Goal: Task Accomplishment & Management: Manage account settings

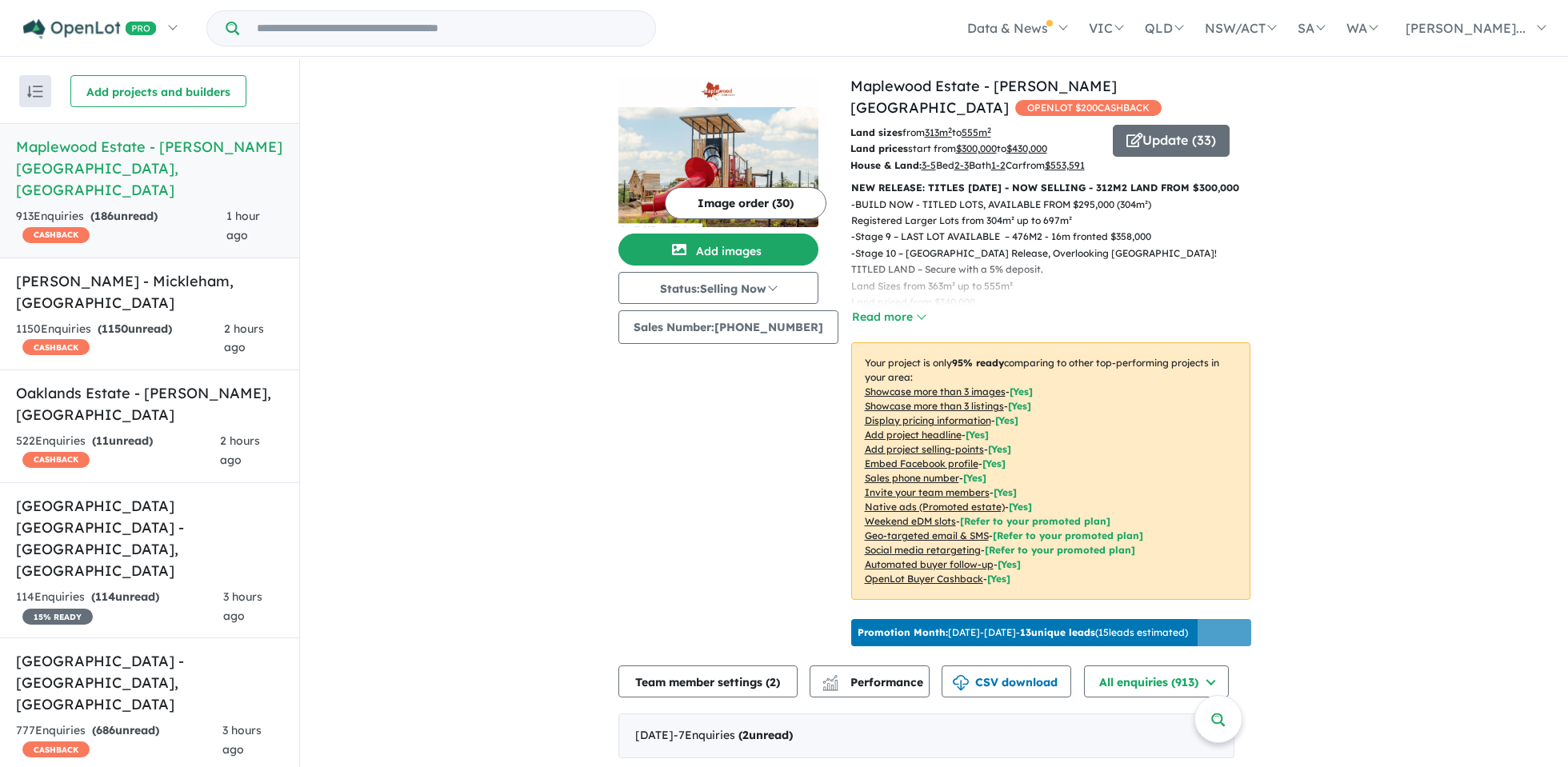
scroll to position [4641, 0]
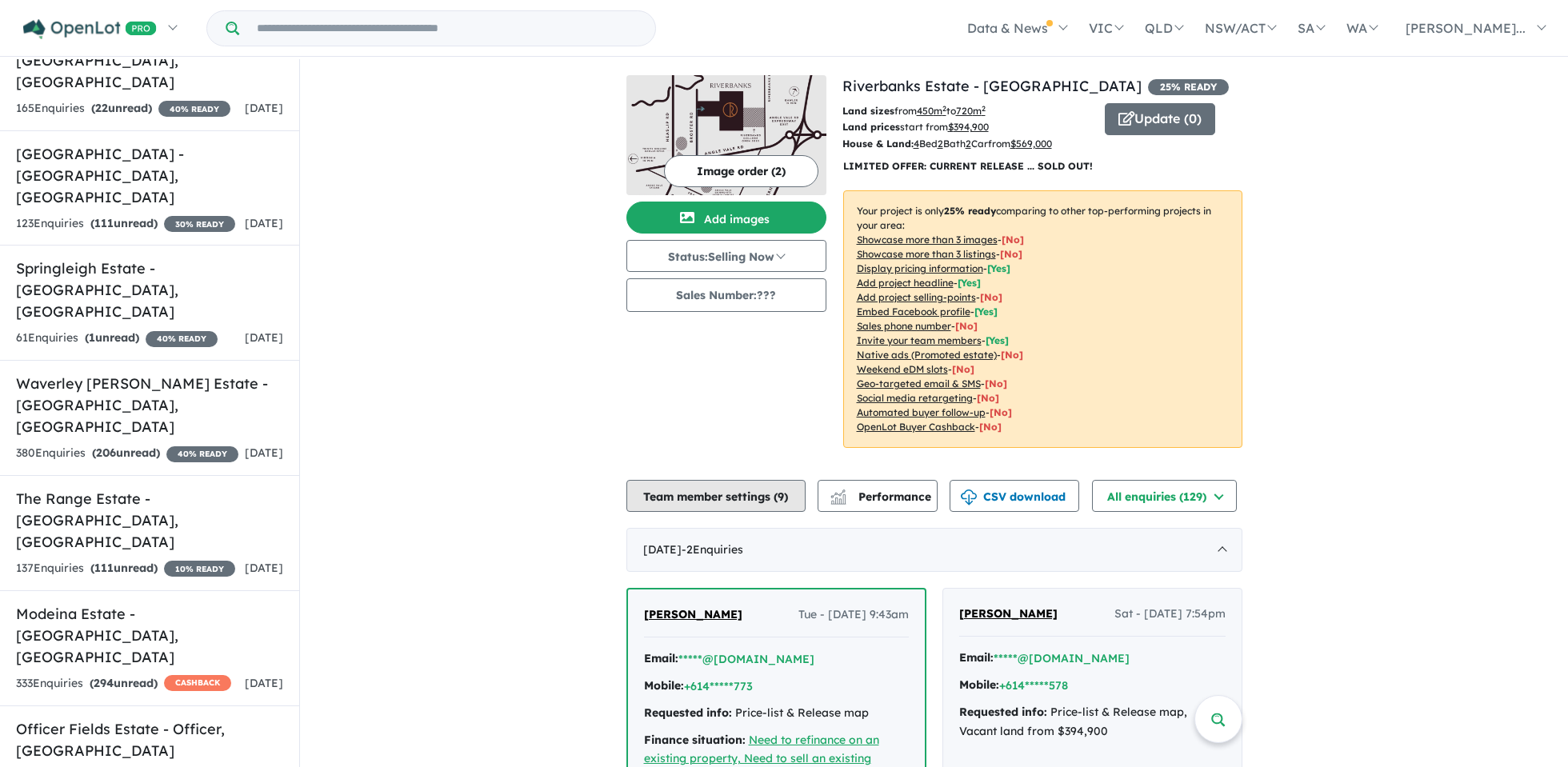
click at [724, 492] on button "Team member settings ( 9 )" at bounding box center [716, 496] width 180 height 32
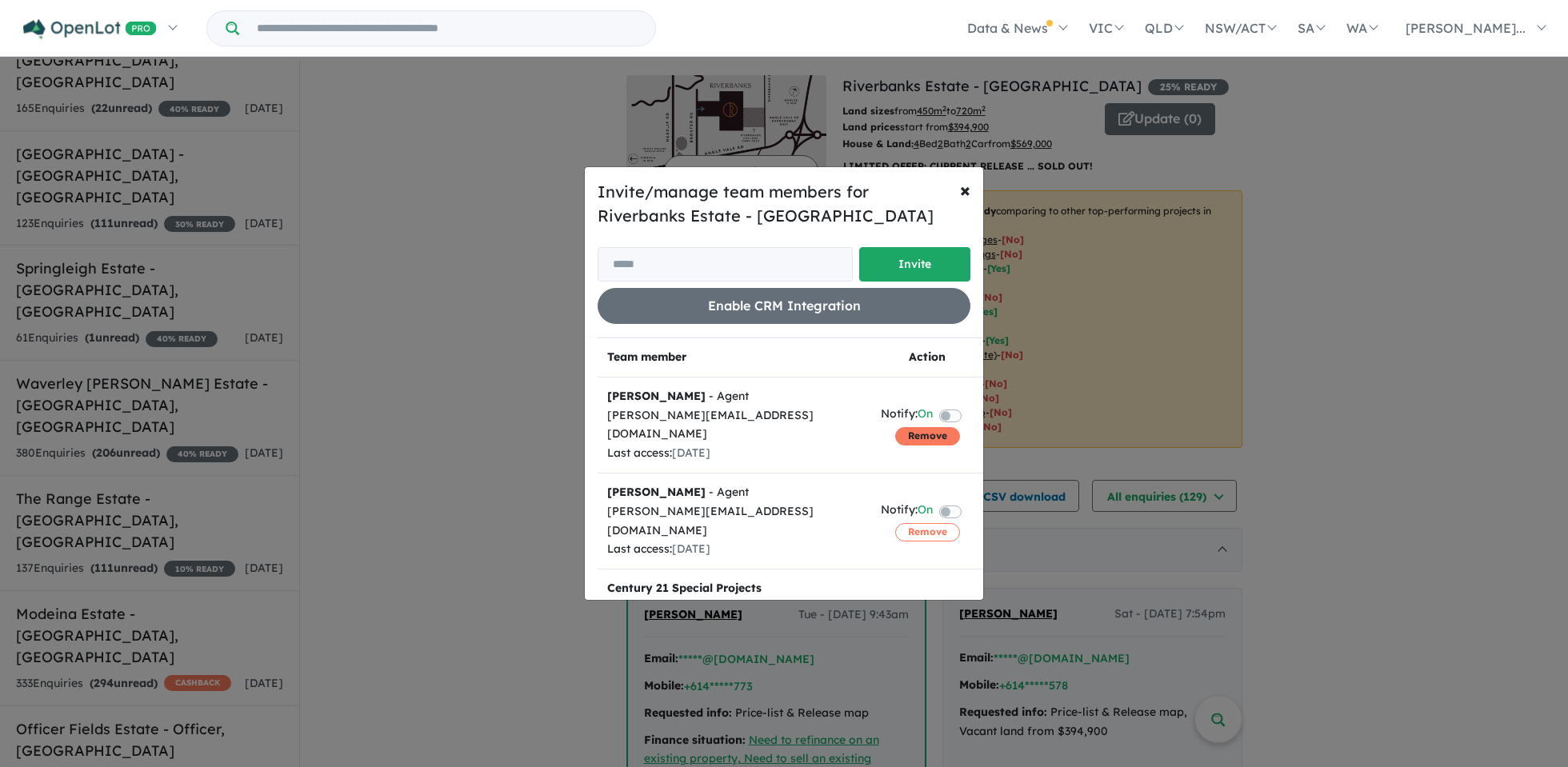
click at [947, 429] on button "Remove" at bounding box center [927, 435] width 65 height 18
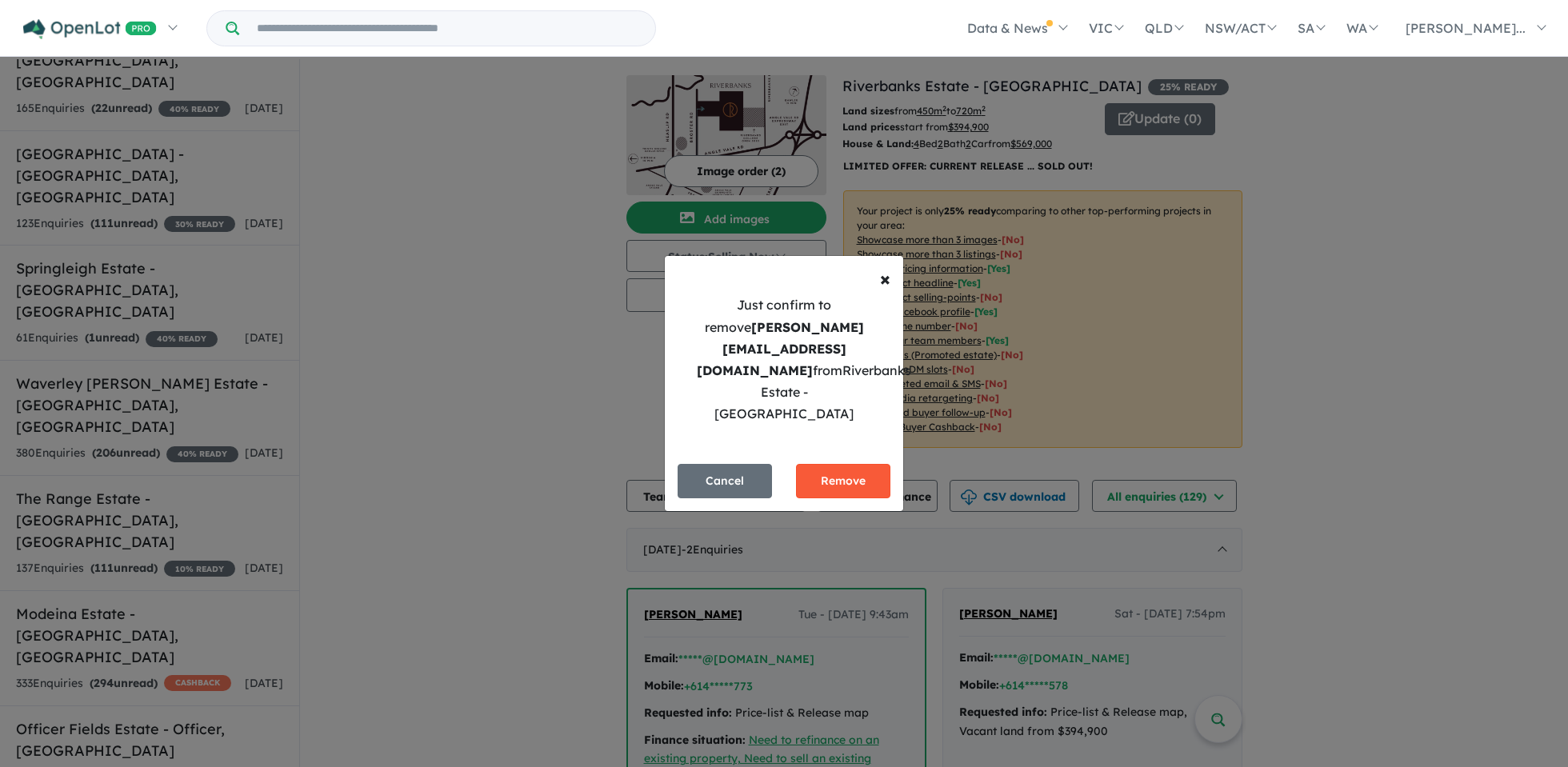
click at [835, 464] on button "Remove" at bounding box center [842, 480] width 94 height 34
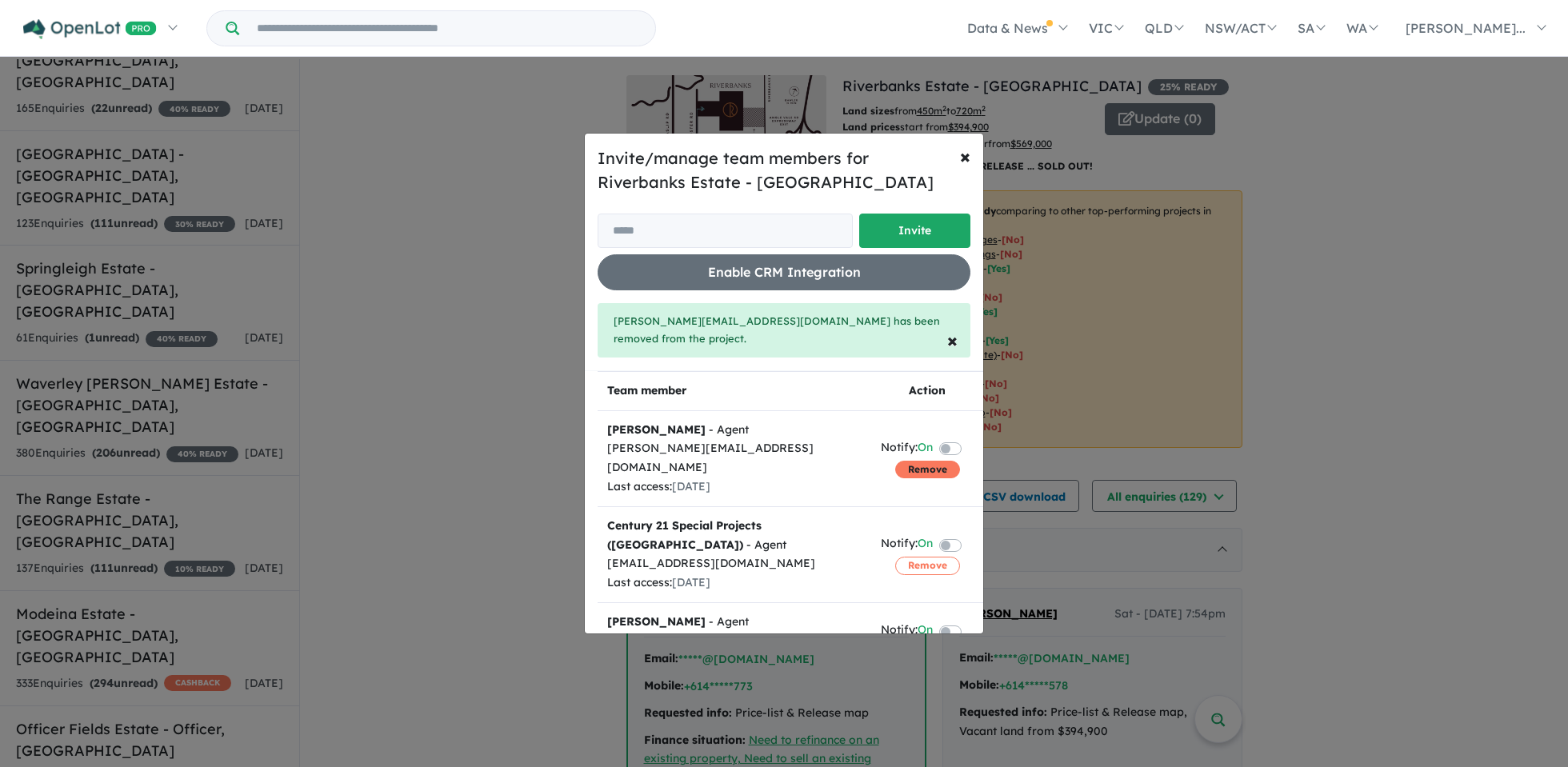
click at [911, 461] on button "Remove" at bounding box center [927, 469] width 65 height 18
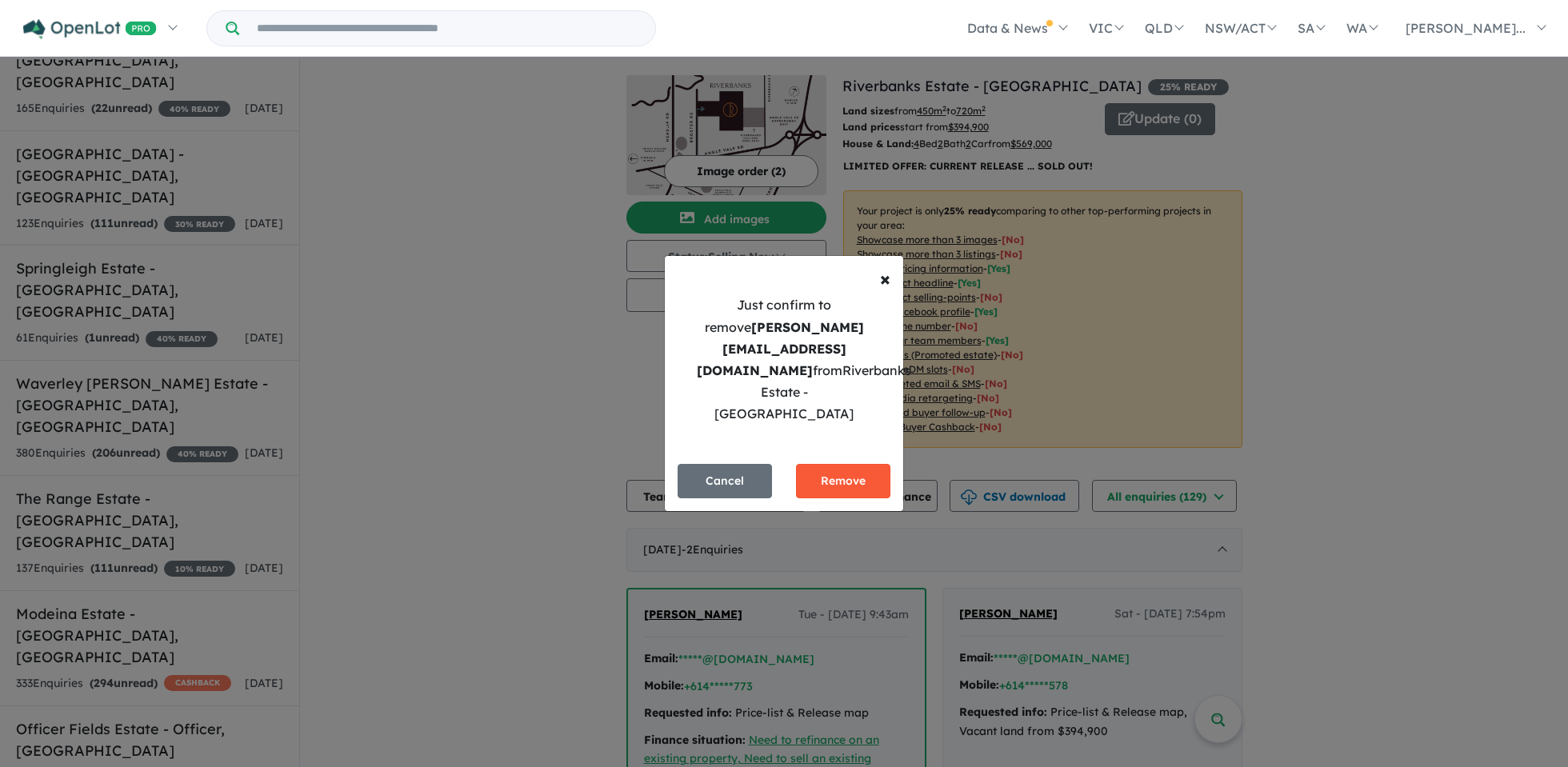
click at [865, 464] on button "Remove" at bounding box center [842, 480] width 94 height 34
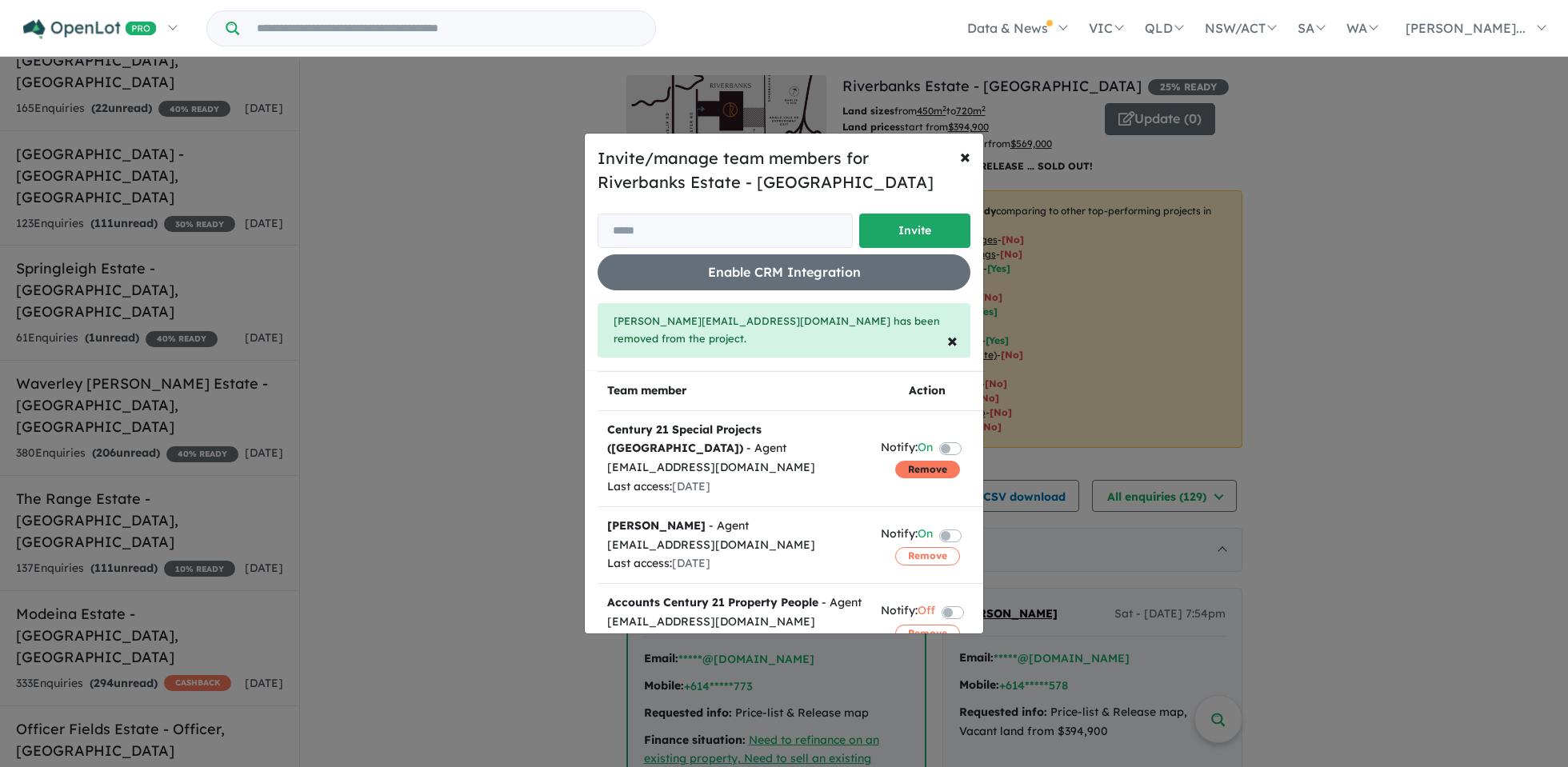
click at [909, 461] on button "Remove" at bounding box center [927, 469] width 65 height 18
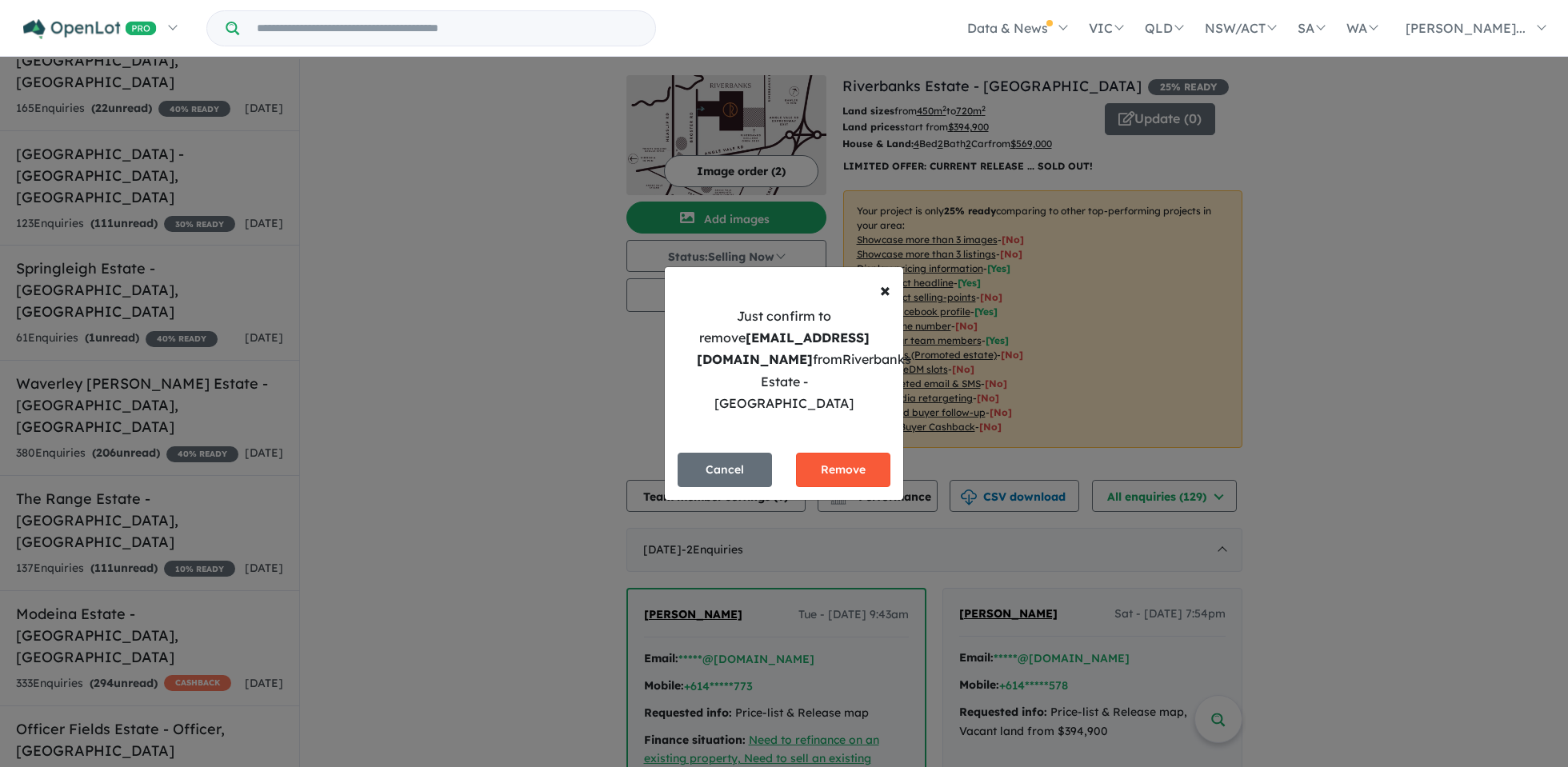
click at [874, 460] on button "Remove" at bounding box center [842, 469] width 94 height 34
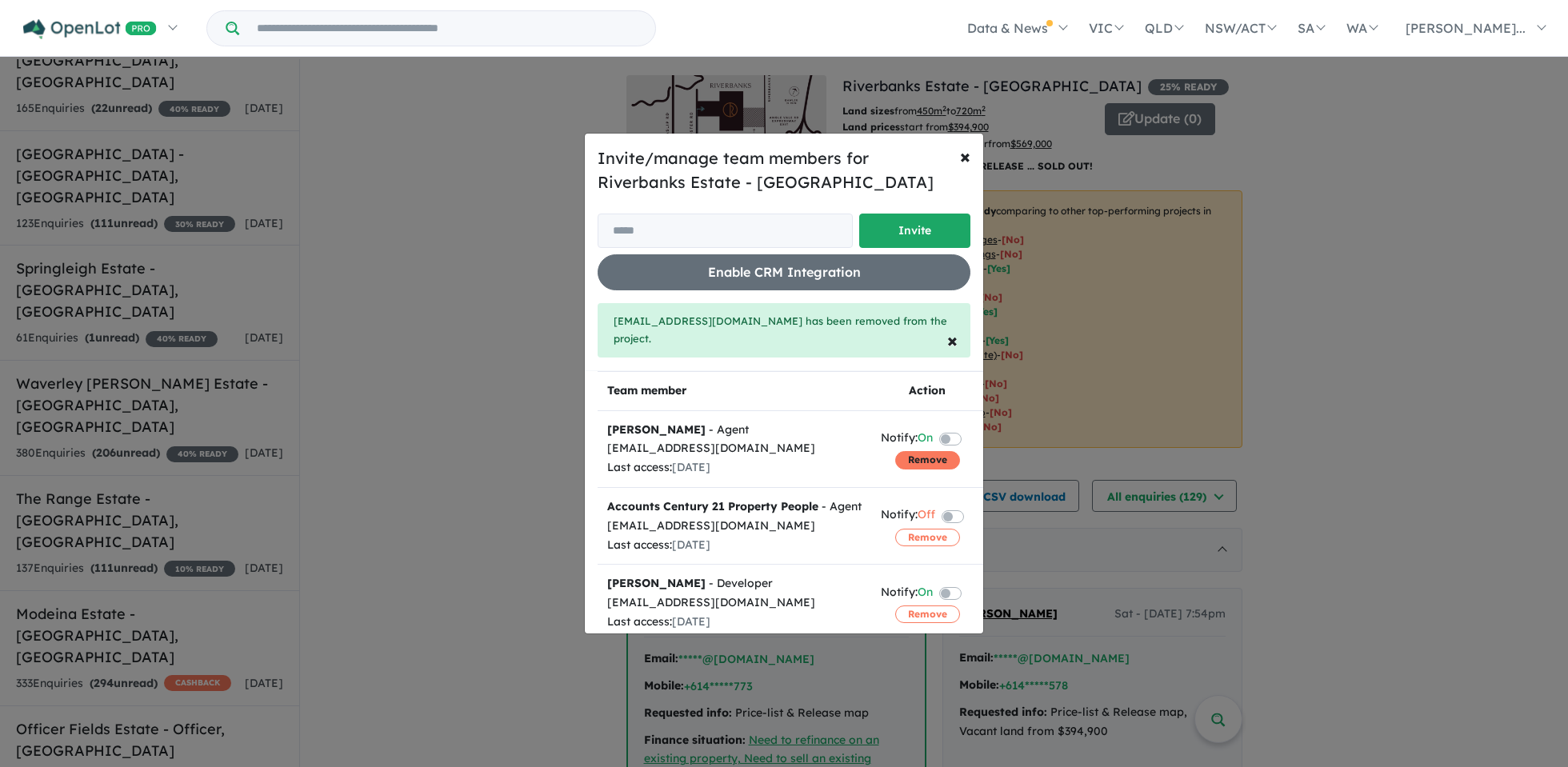
click at [939, 451] on button "Remove" at bounding box center [927, 459] width 65 height 18
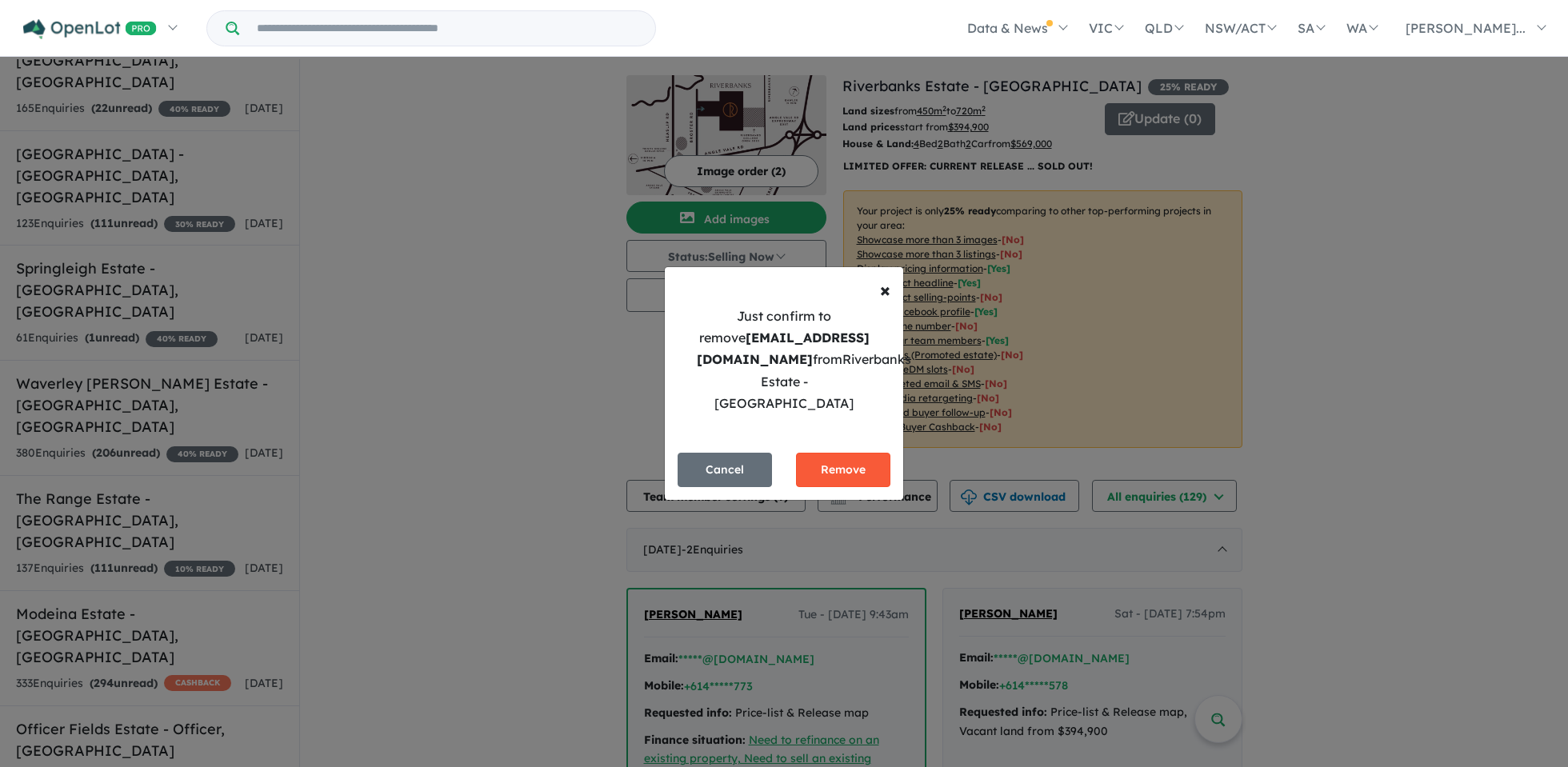
click at [870, 463] on button "Remove" at bounding box center [842, 469] width 94 height 34
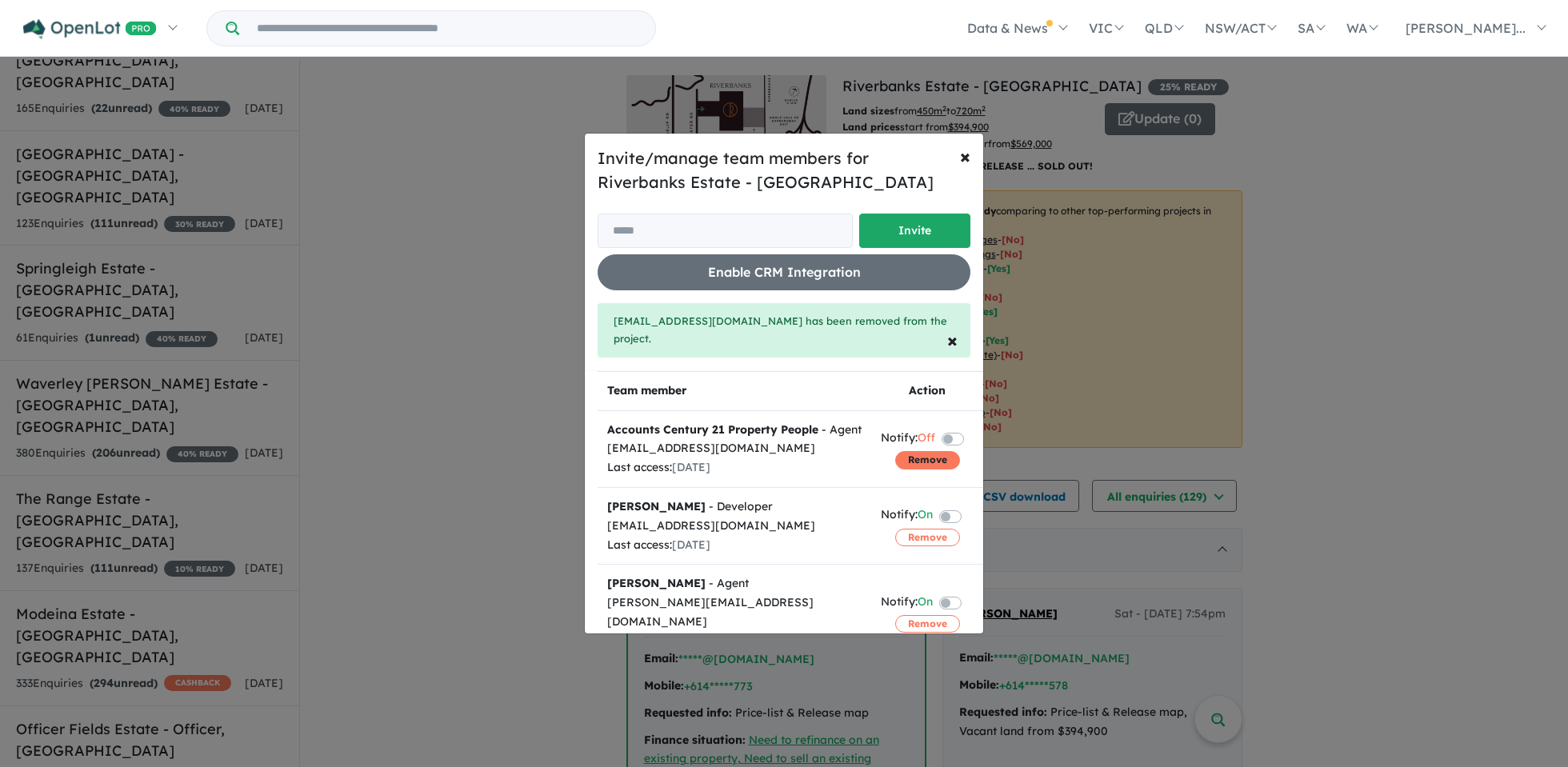
click at [921, 460] on button "Remove" at bounding box center [927, 459] width 65 height 18
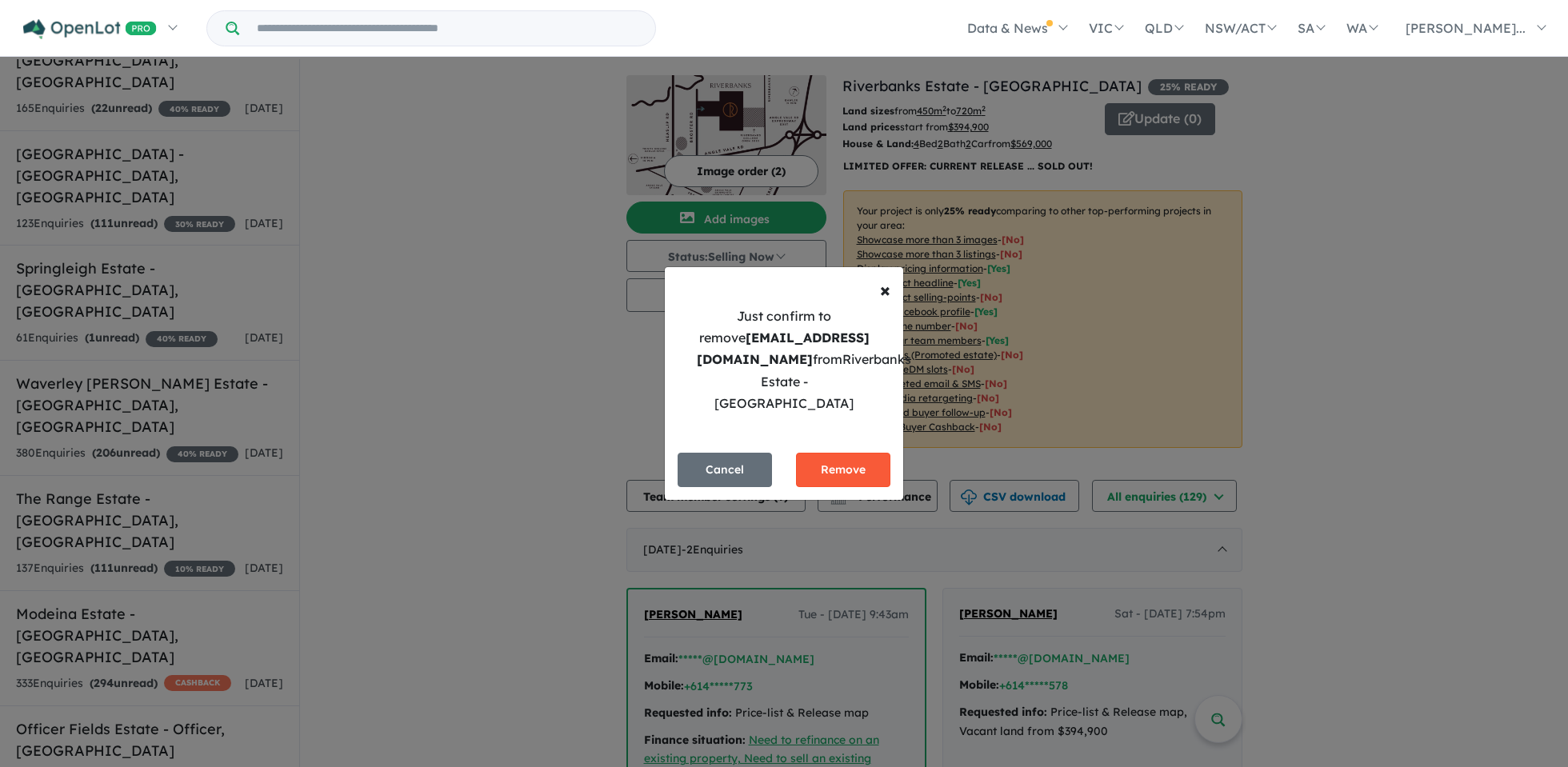
click at [851, 461] on button "Remove" at bounding box center [842, 469] width 94 height 34
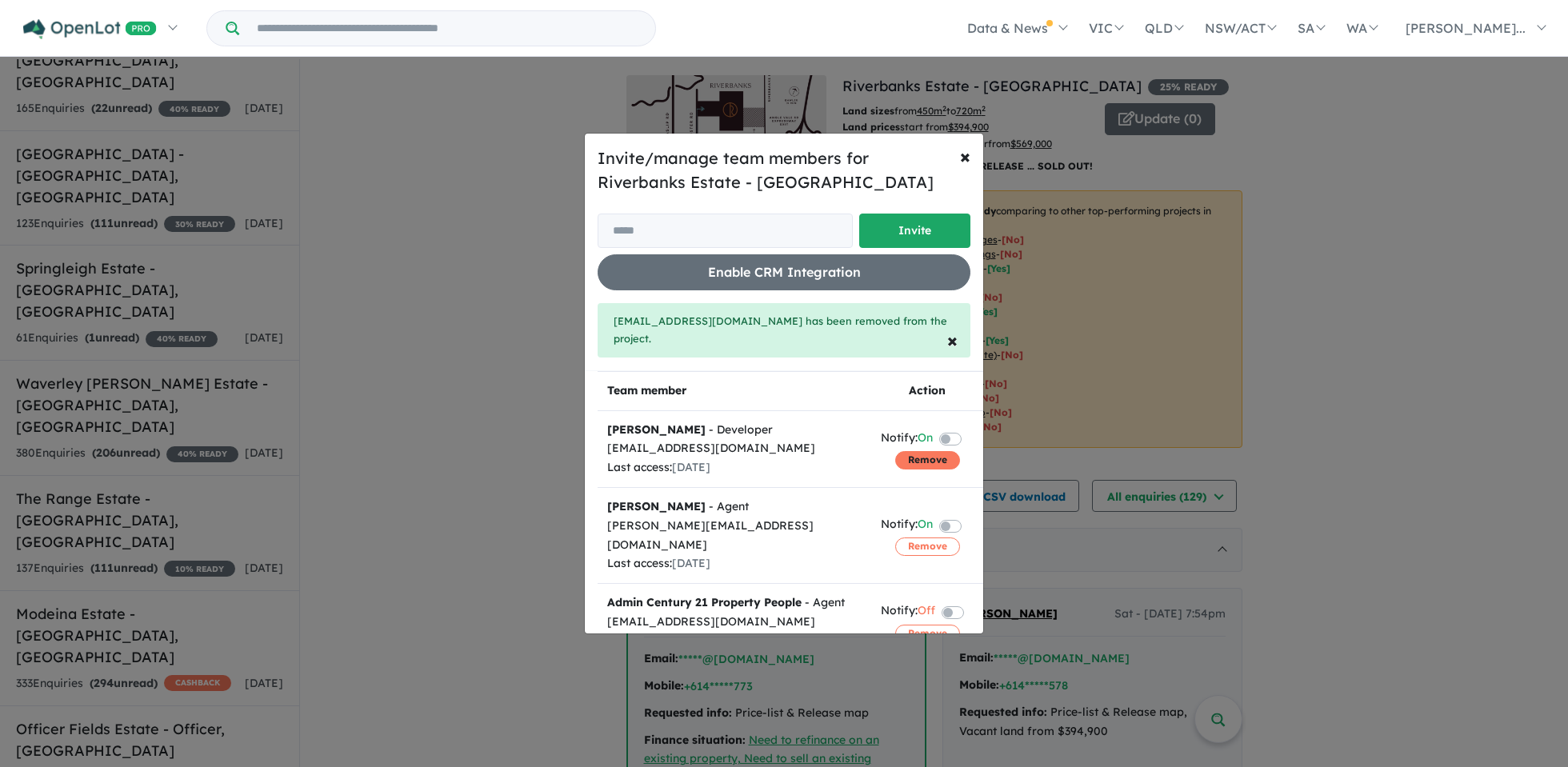
click at [929, 460] on button "Remove" at bounding box center [927, 459] width 65 height 18
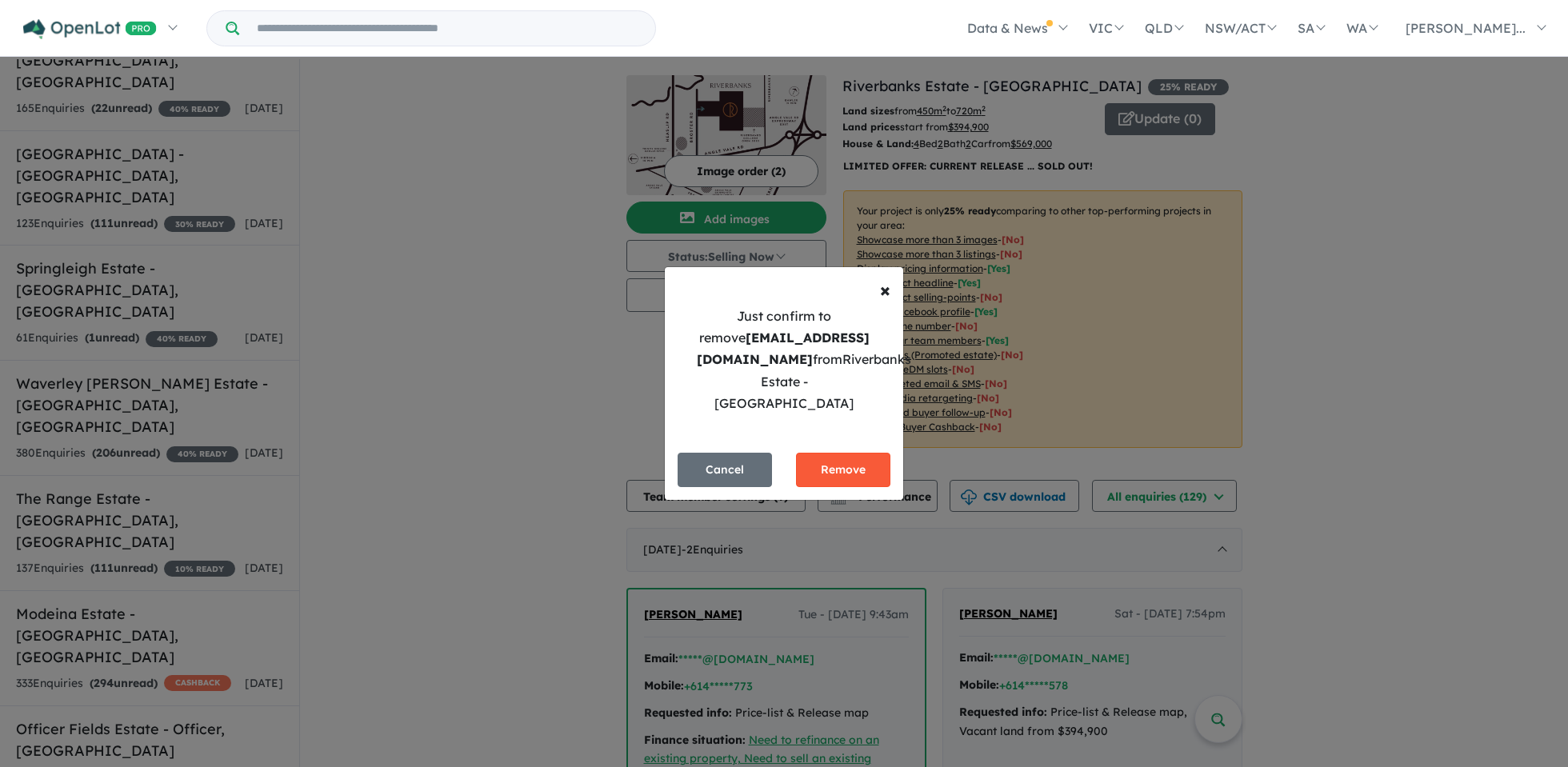
click at [875, 466] on button "Remove" at bounding box center [842, 469] width 94 height 34
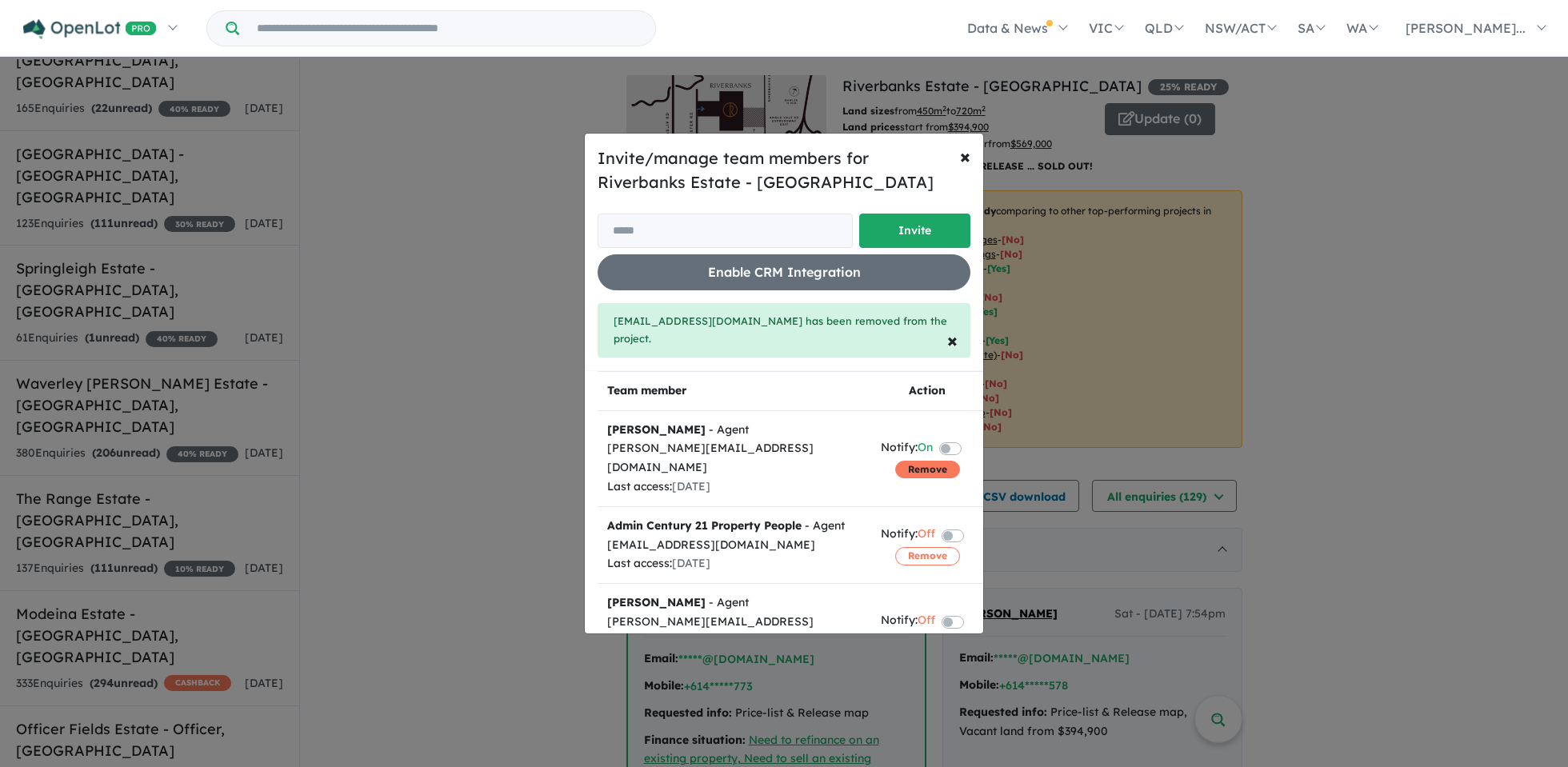
click at [911, 461] on button "Remove" at bounding box center [927, 469] width 65 height 18
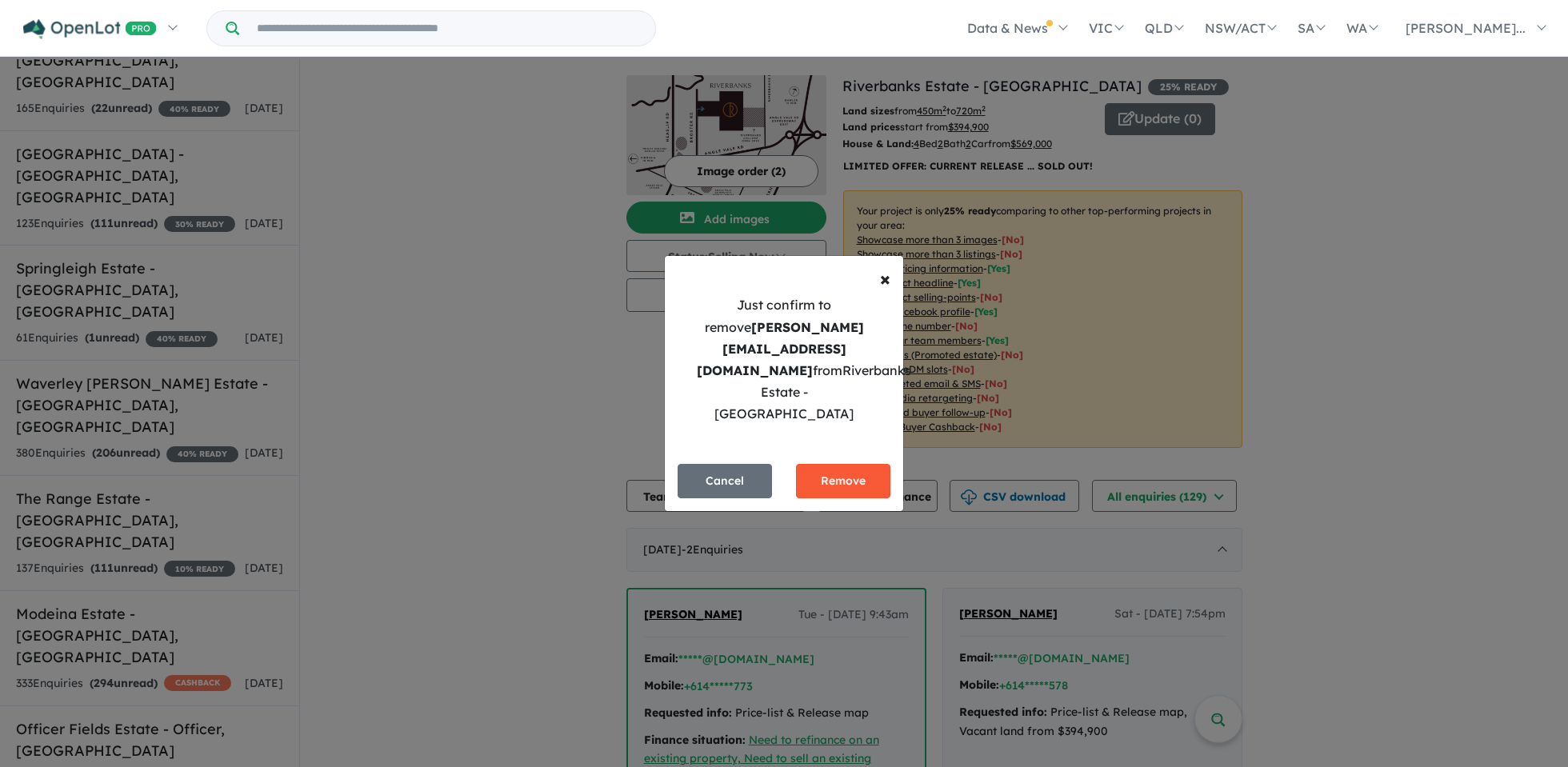
click at [846, 463] on button "Remove" at bounding box center [842, 480] width 94 height 34
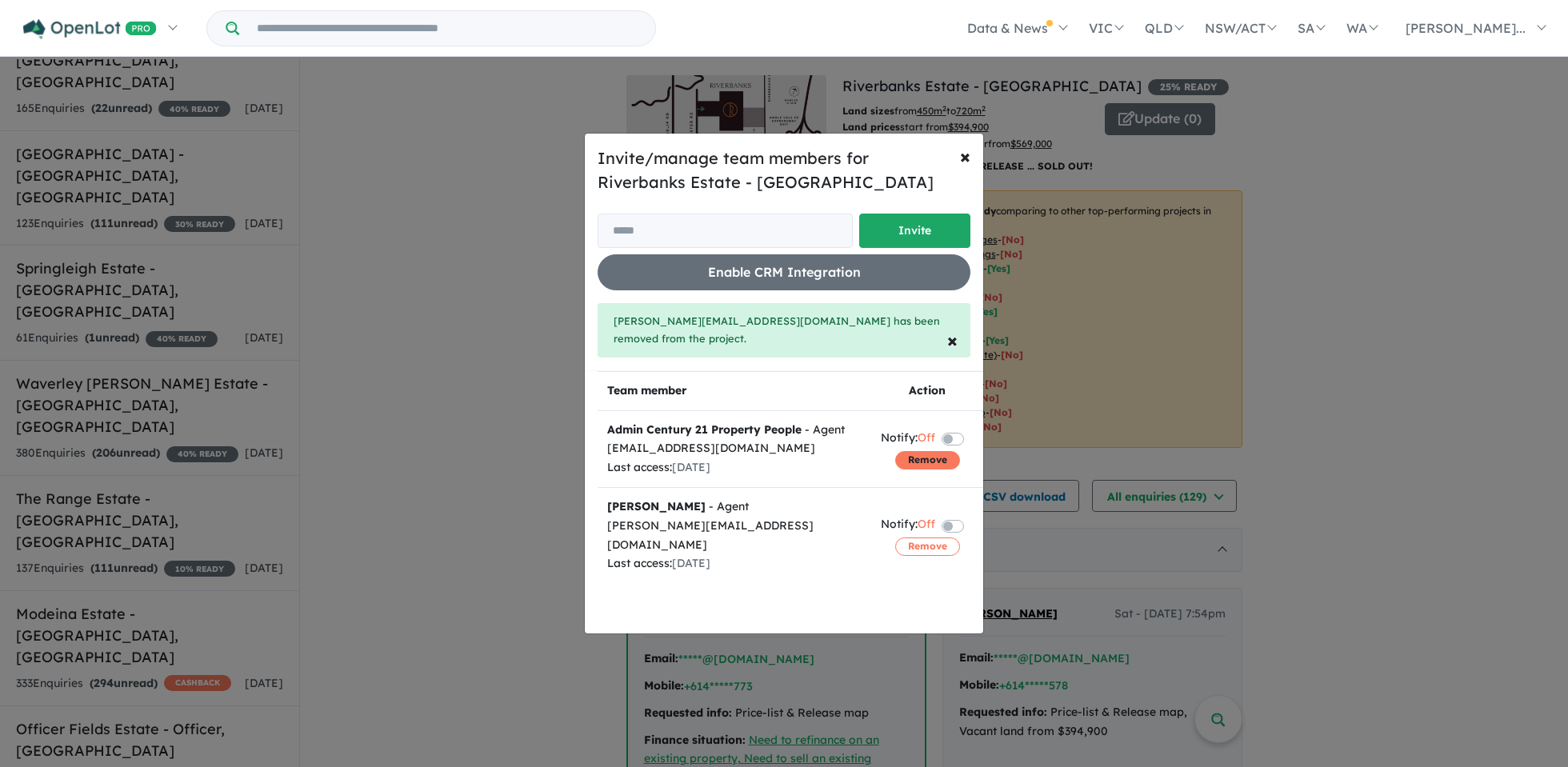
click at [921, 455] on button "Remove" at bounding box center [927, 459] width 65 height 18
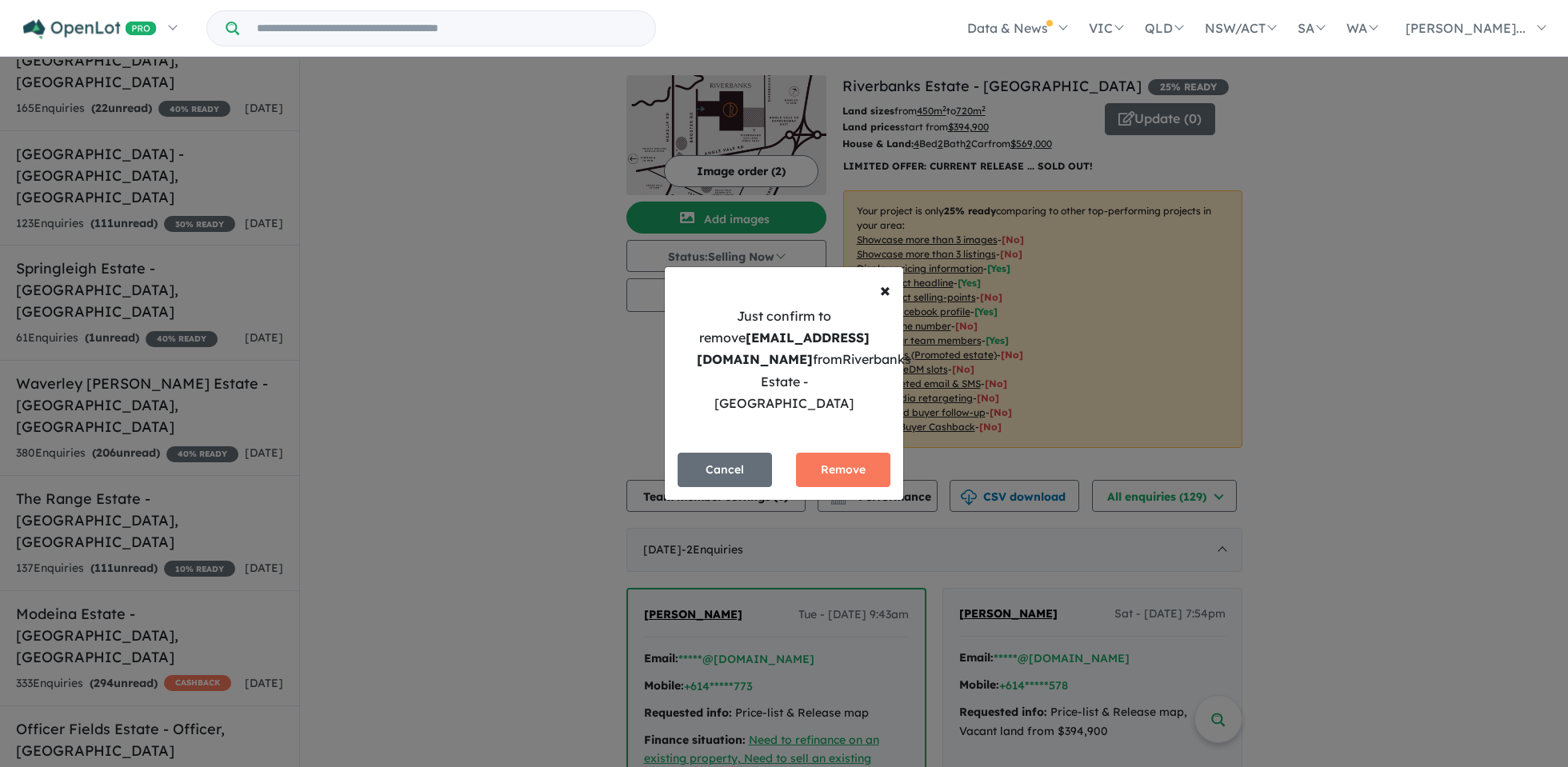
click at [855, 477] on div "Cancel Remove" at bounding box center [784, 463] width 238 height 73
click at [851, 472] on button "Remove" at bounding box center [842, 469] width 94 height 34
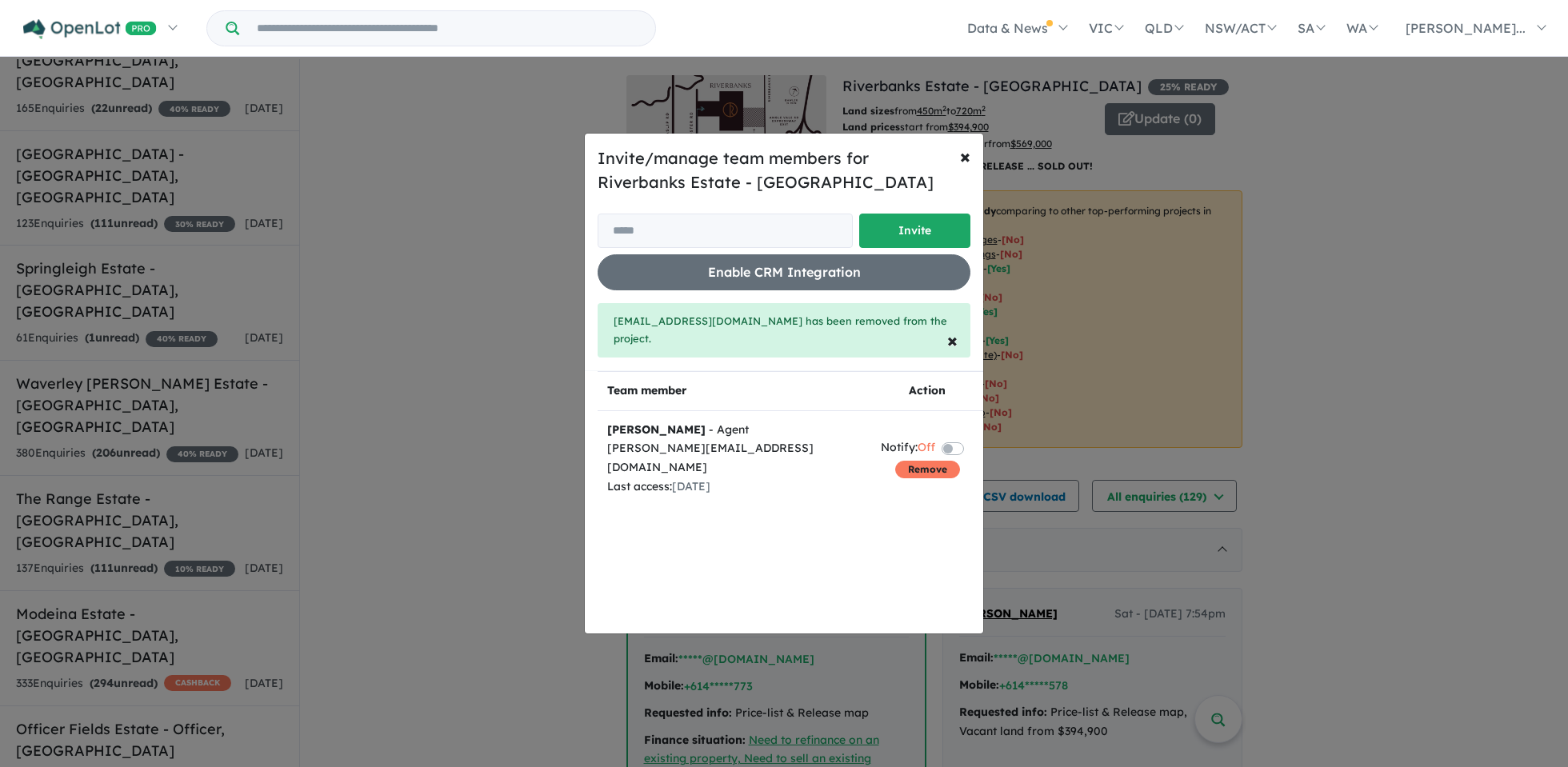
click at [910, 461] on button "Remove" at bounding box center [927, 469] width 65 height 18
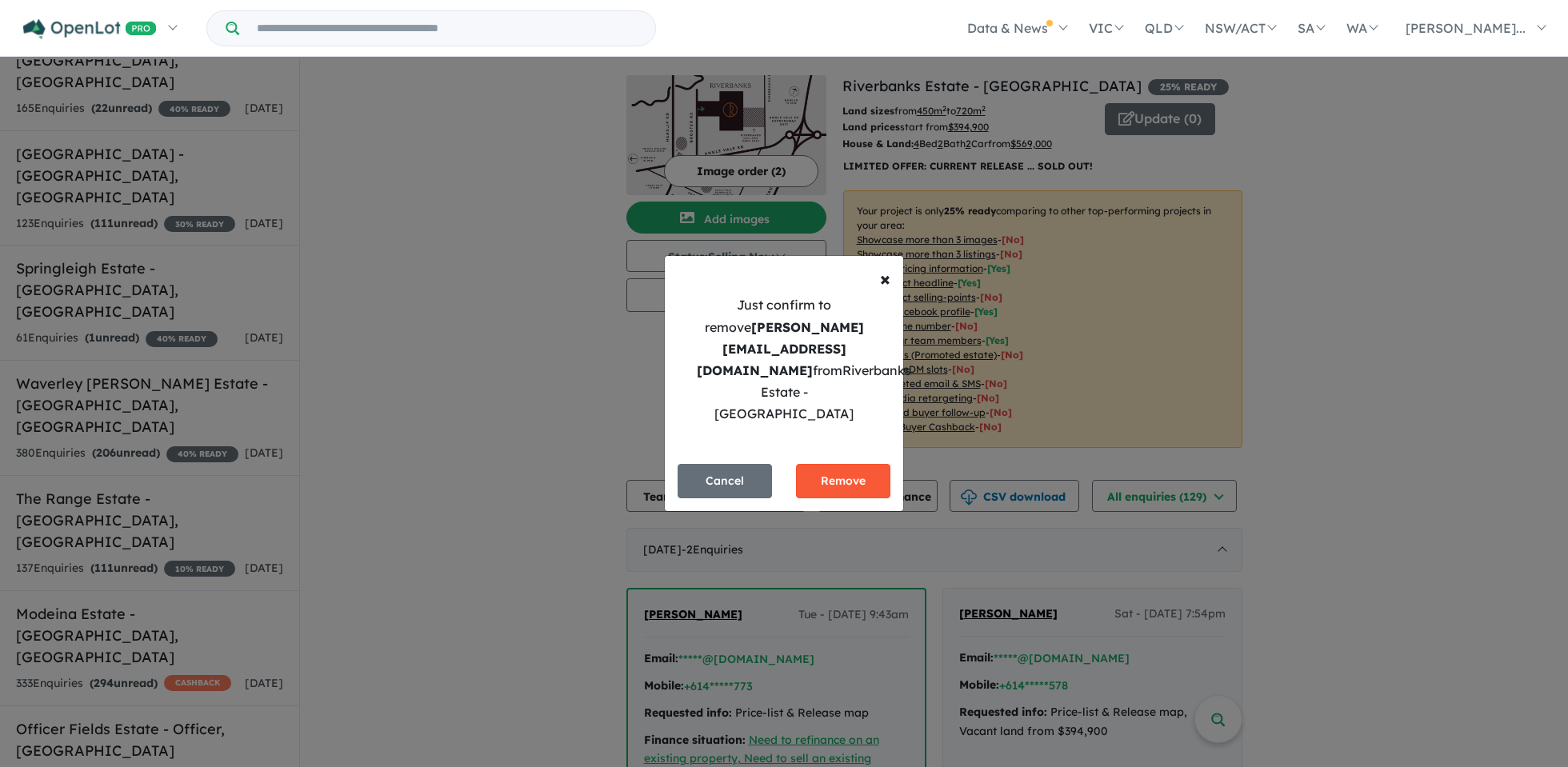
click at [871, 463] on button "Remove" at bounding box center [842, 480] width 94 height 34
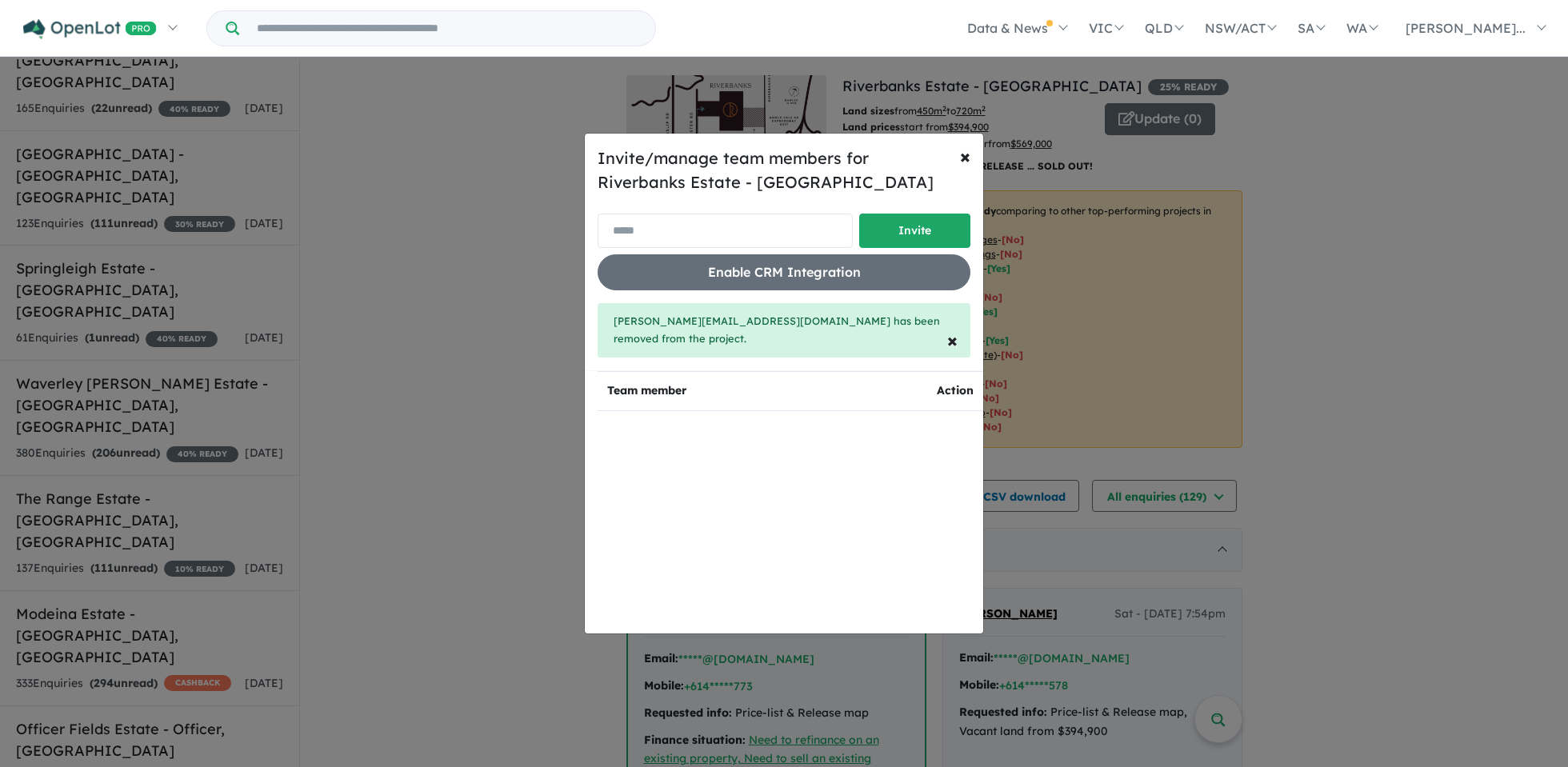
click at [720, 240] on input "email" at bounding box center [725, 230] width 255 height 34
paste input "**********"
click at [933, 247] on button "Invite" at bounding box center [915, 230] width 111 height 34
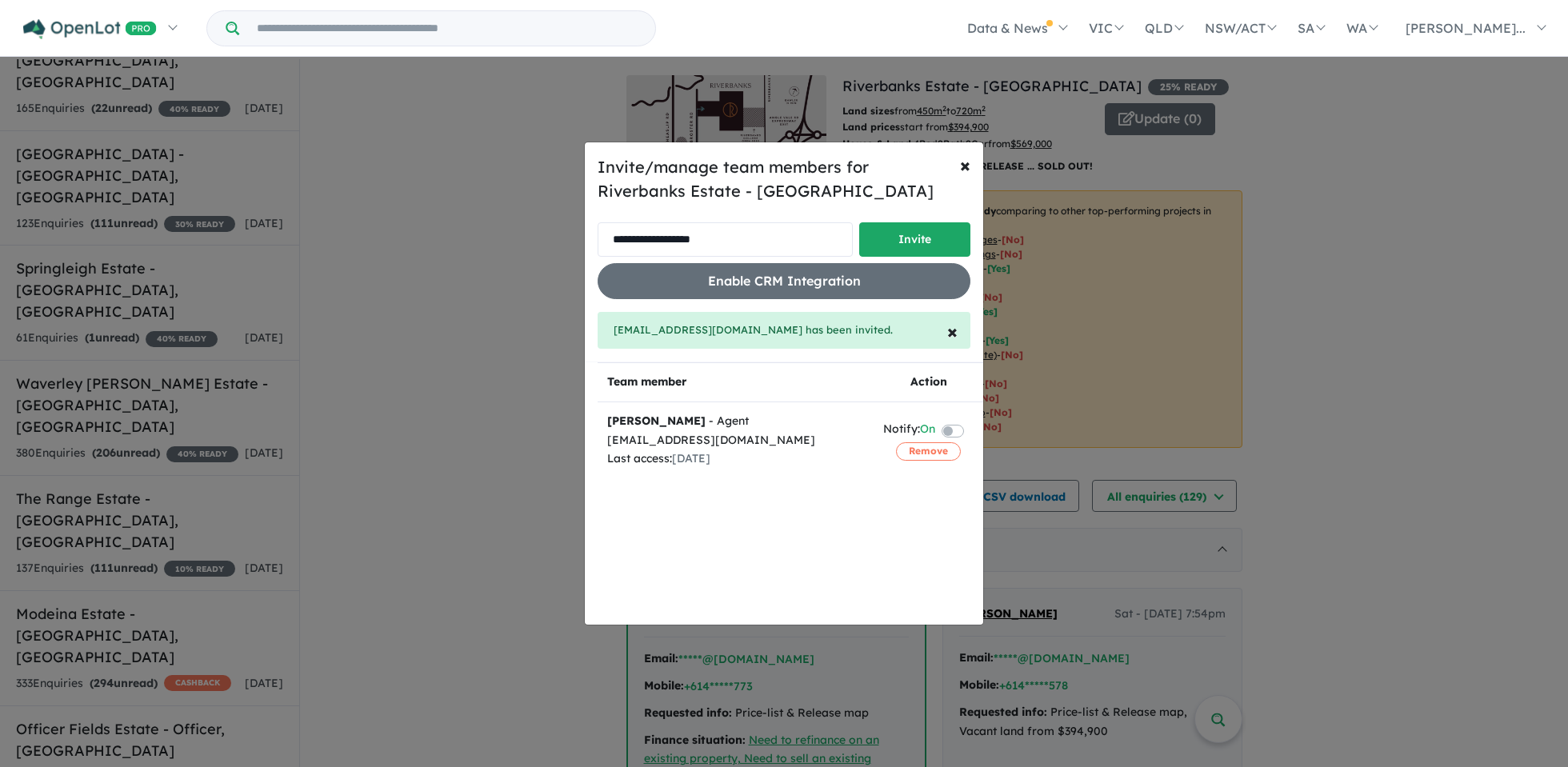
drag, startPoint x: 744, startPoint y: 247, endPoint x: 448, endPoint y: 268, distance: 296.7
click at [448, 268] on div "**********" at bounding box center [784, 384] width 1568 height 767
click at [721, 232] on input "**********" at bounding box center [725, 239] width 255 height 34
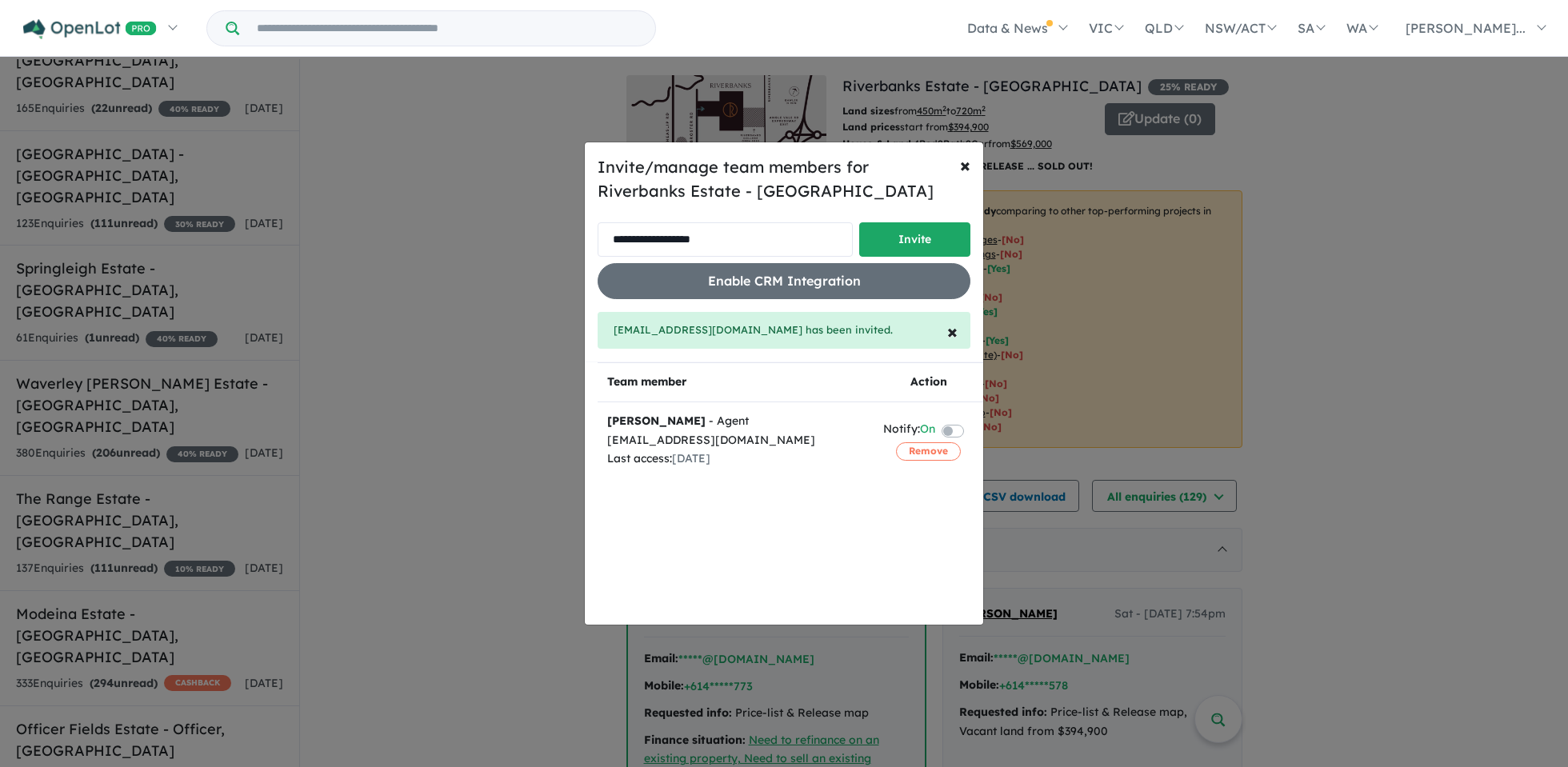
click at [720, 237] on input "**********" at bounding box center [725, 239] width 255 height 34
click at [719, 238] on input "**********" at bounding box center [725, 239] width 255 height 34
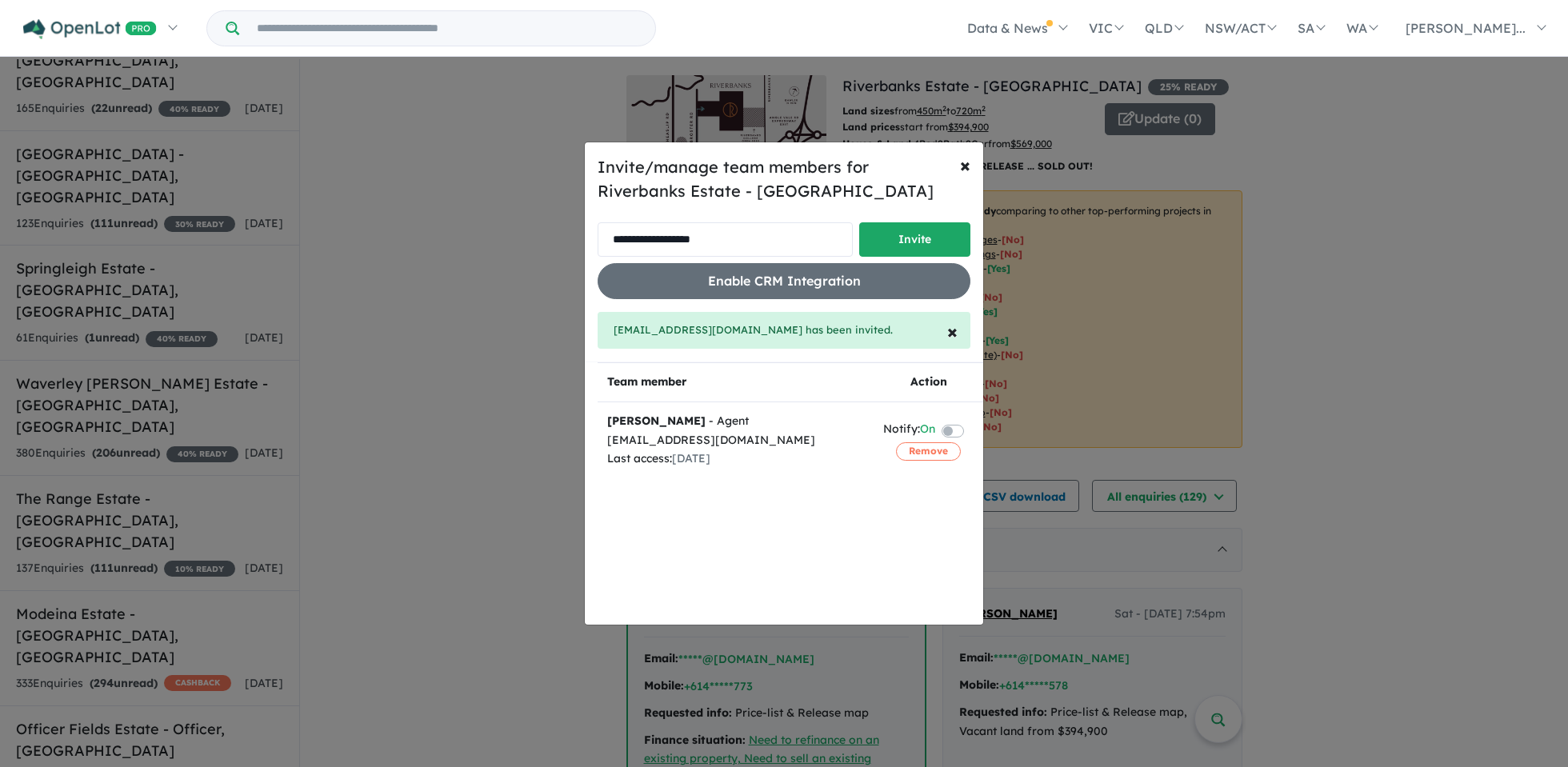
paste input "*"
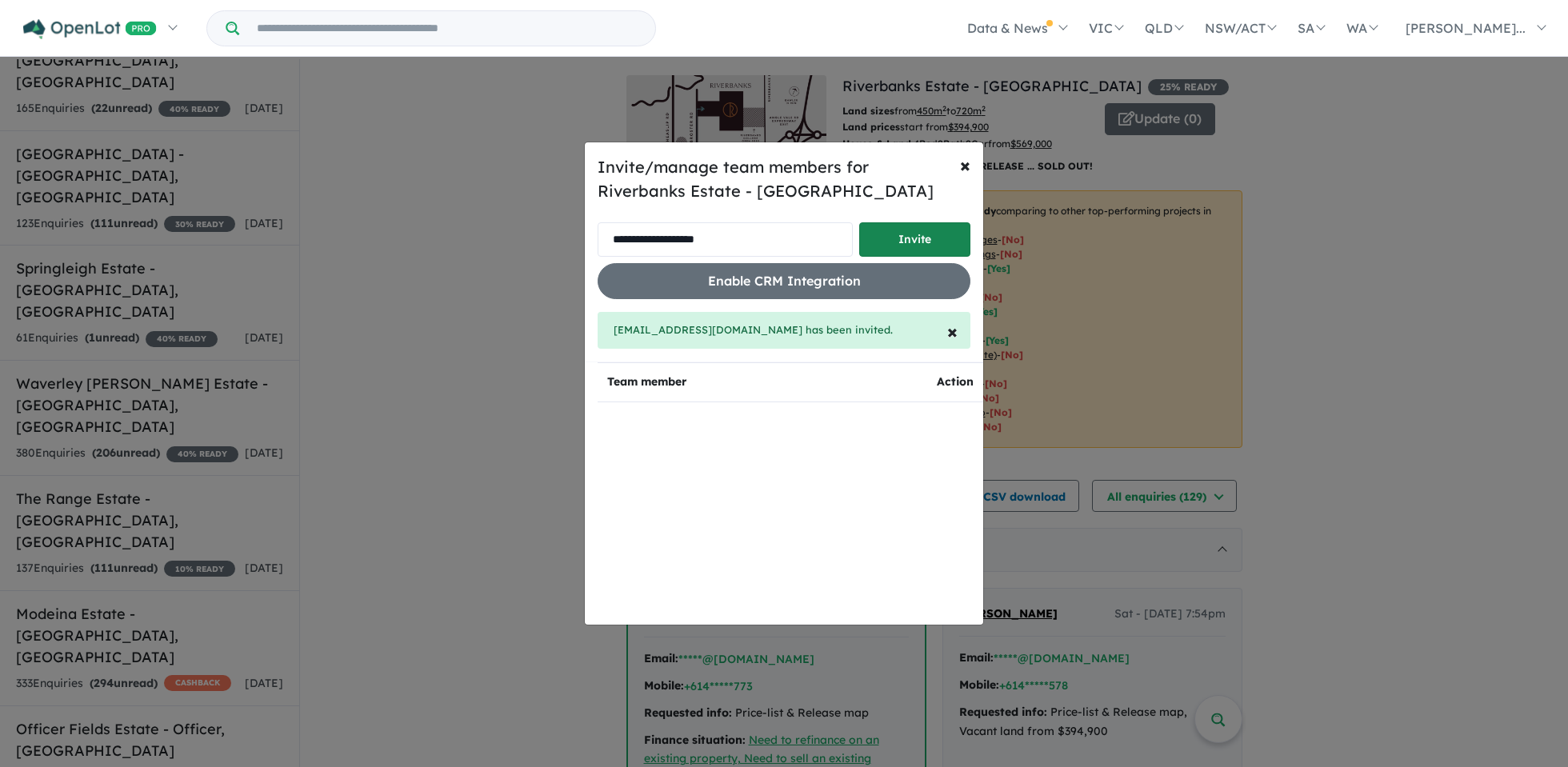
type input "**********"
click at [965, 230] on button "Invite" at bounding box center [915, 239] width 111 height 34
